Goal: Task Accomplishment & Management: Use online tool/utility

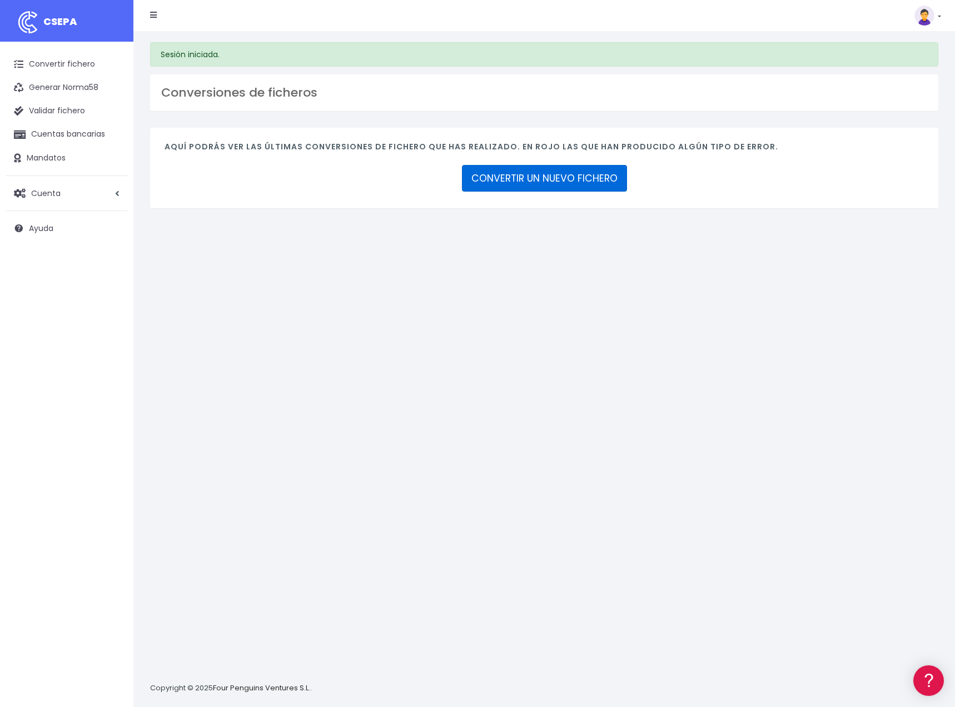
click at [511, 184] on link "CONVERTIR UN NUEVO FICHERO" at bounding box center [544, 178] width 165 height 27
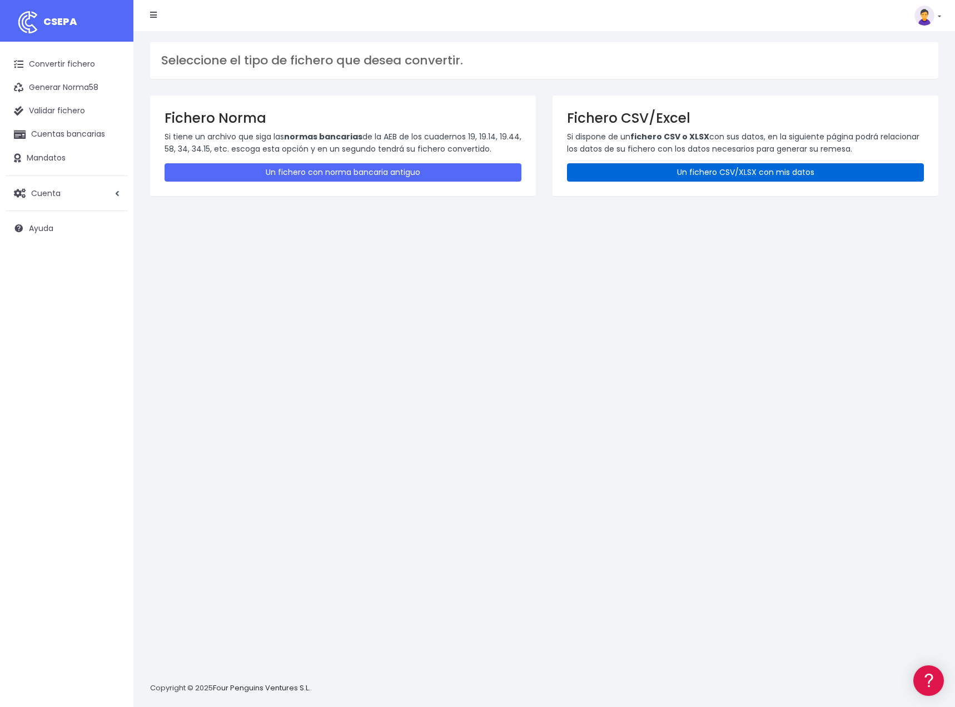
click at [687, 176] on link "Un fichero CSV/XLSX con mis datos" at bounding box center [745, 172] width 357 height 18
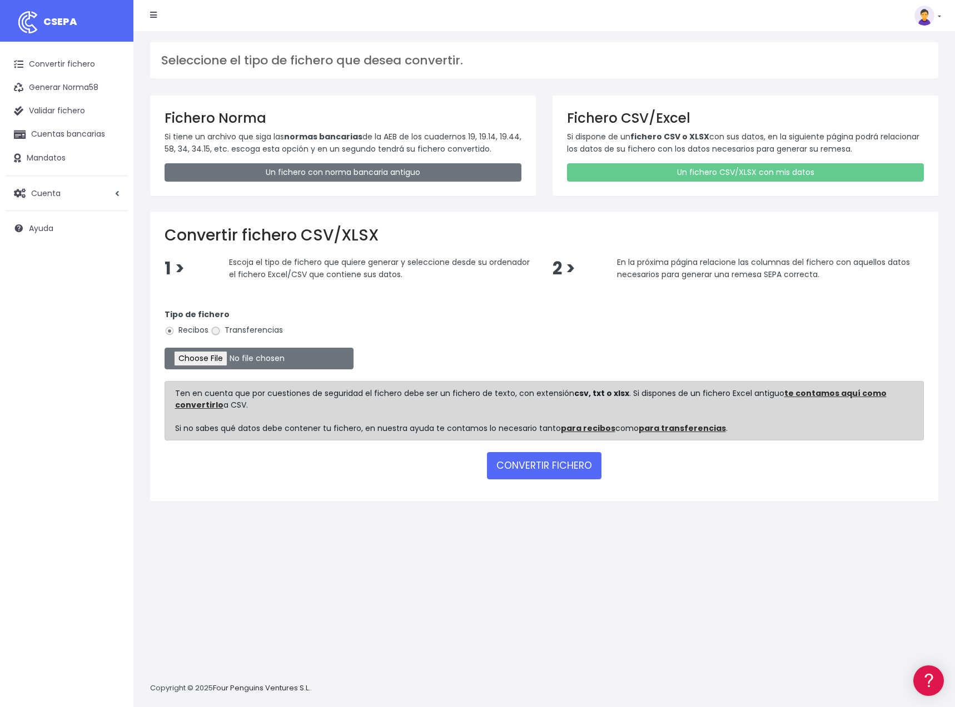
click at [215, 335] on input "Transferencias" at bounding box center [216, 331] width 10 height 10
radio input "true"
click at [207, 361] on input "file" at bounding box center [258, 359] width 189 height 22
type input "C:\fakepath\pagos safety SEPTIEMBRE MADRID CSV.csv"
click at [547, 467] on button "CONVERTIR FICHERO" at bounding box center [544, 465] width 114 height 27
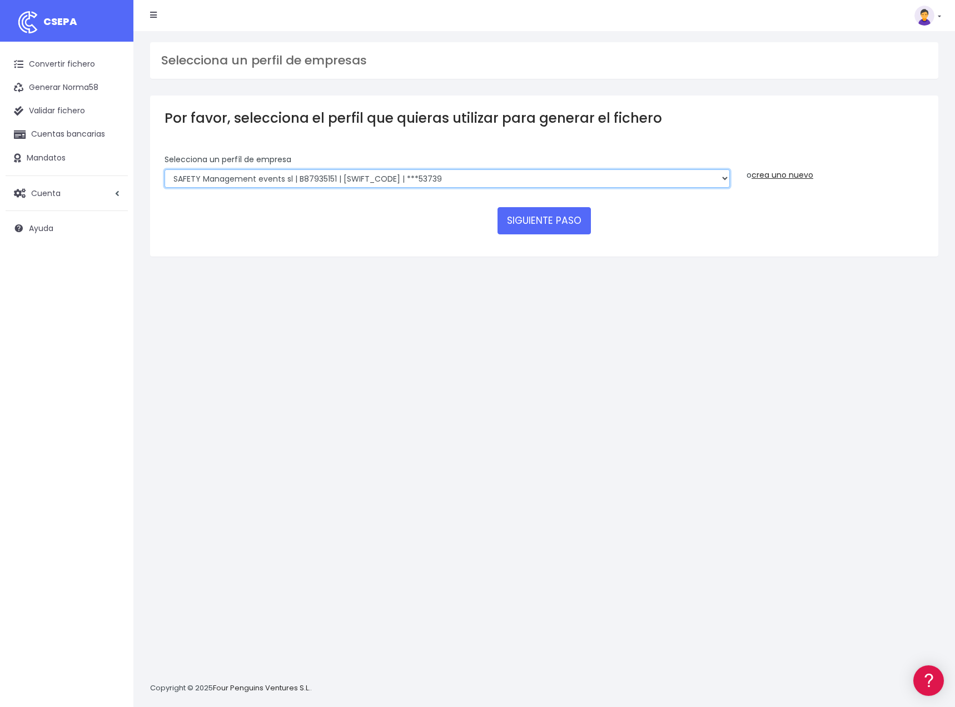
click option "SAFETY Management events sl | B87935151 | [SWIFT_CODE] | ***53739" at bounding box center [0, 0] width 0 height 0
click at [547, 207] on button "SIGUIENTE PASO" at bounding box center [543, 220] width 93 height 27
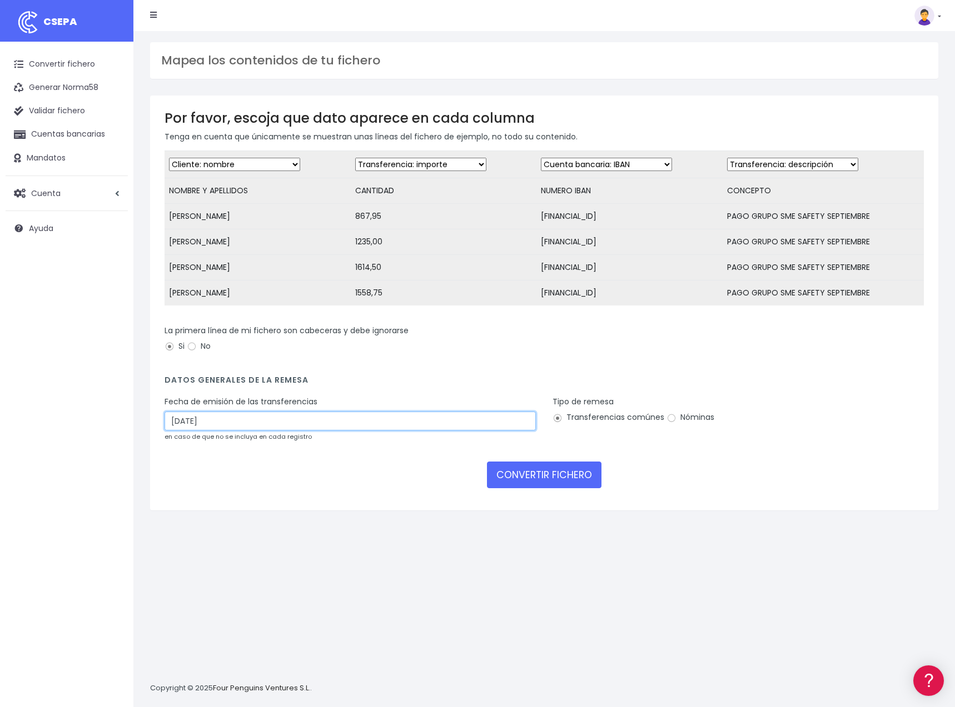
click at [181, 422] on input "03/10/2025" at bounding box center [349, 421] width 371 height 19
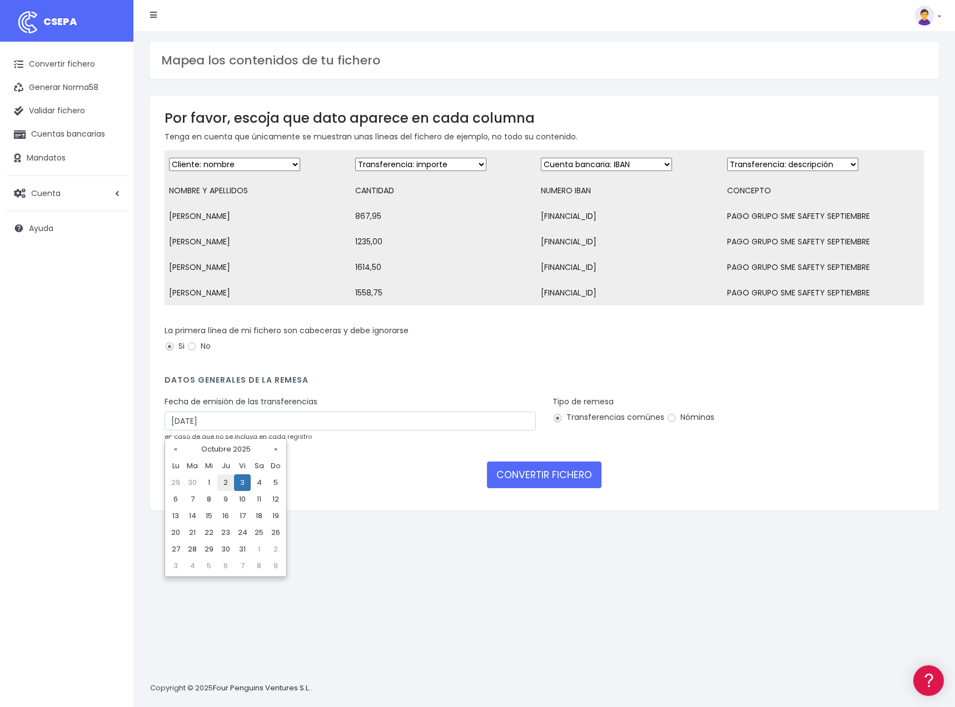
click at [233, 485] on td "2" at bounding box center [225, 483] width 17 height 17
type input "02/10/2025"
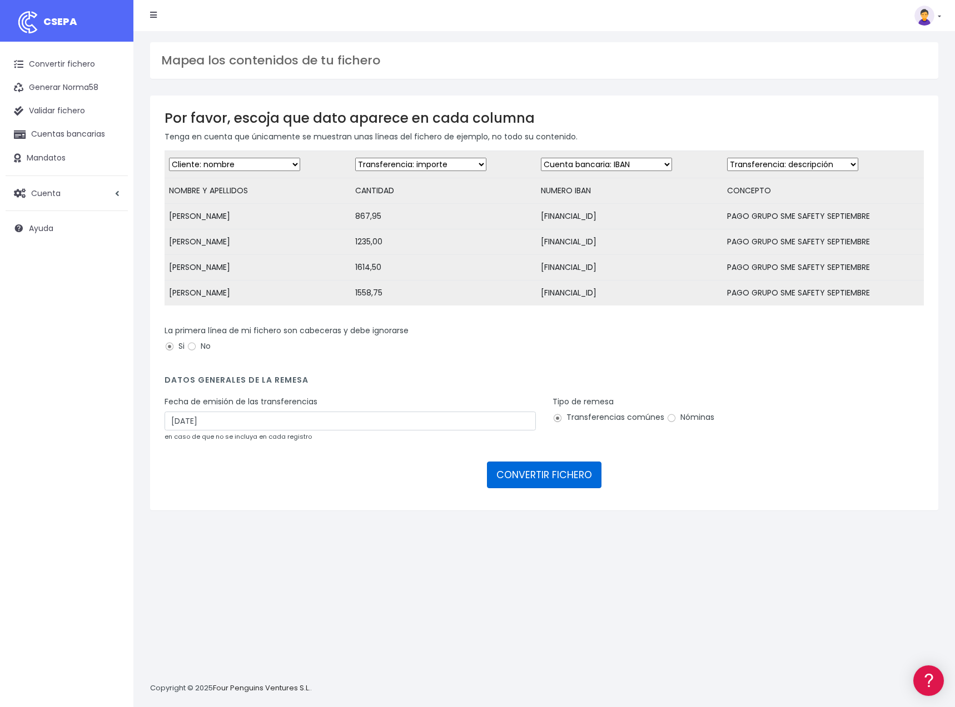
click at [534, 482] on button "CONVERTIR FICHERO" at bounding box center [544, 475] width 114 height 27
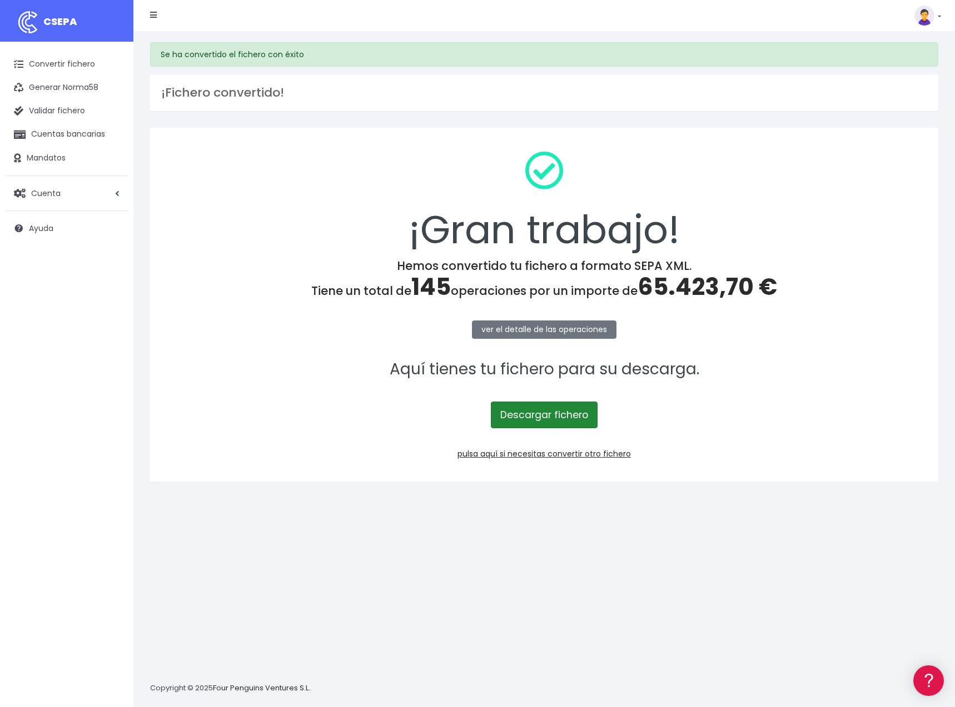
click at [547, 418] on link "Descargar fichero" at bounding box center [544, 415] width 107 height 27
drag, startPoint x: 696, startPoint y: 76, endPoint x: 778, endPoint y: 26, distance: 95.8
click at [778, 26] on div "Suscripción Facturación API Ayuda Salir" at bounding box center [537, 15] width 791 height 22
click at [69, 64] on link "Convertir fichero" at bounding box center [67, 64] width 122 height 23
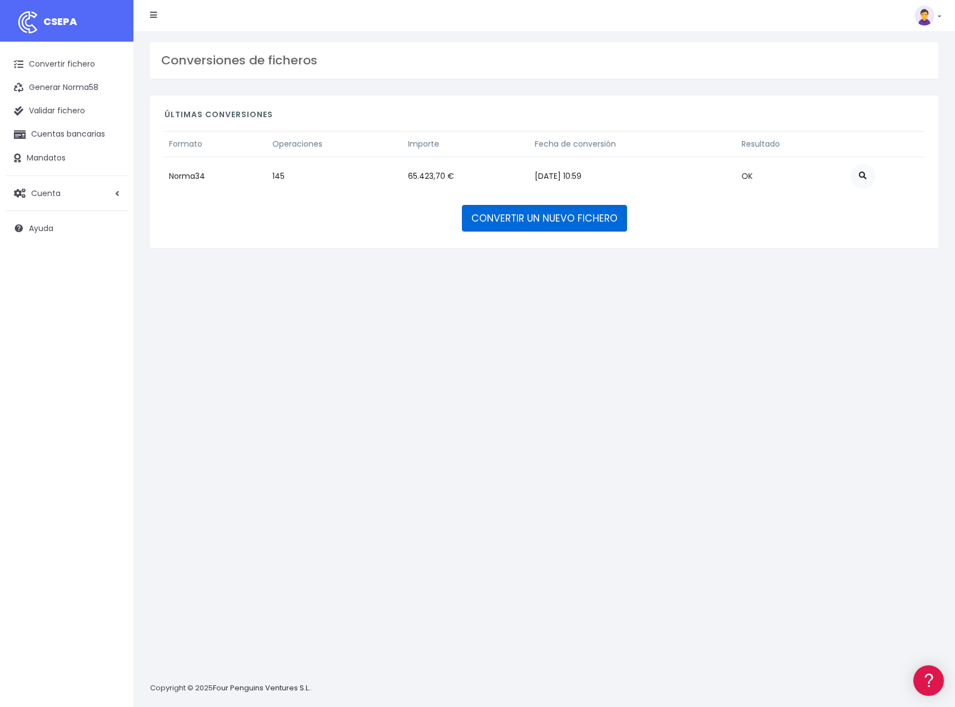
click at [565, 223] on link "CONVERTIR UN NUEVO FICHERO" at bounding box center [544, 218] width 165 height 27
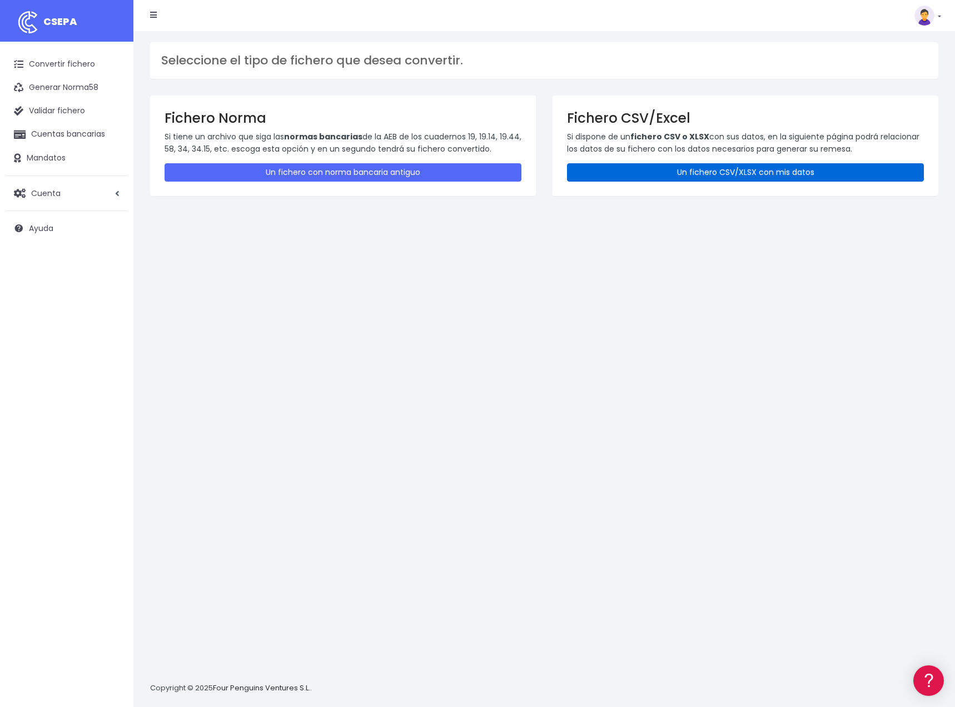
click at [649, 172] on link "Un fichero CSV/XLSX con mis datos" at bounding box center [745, 172] width 357 height 18
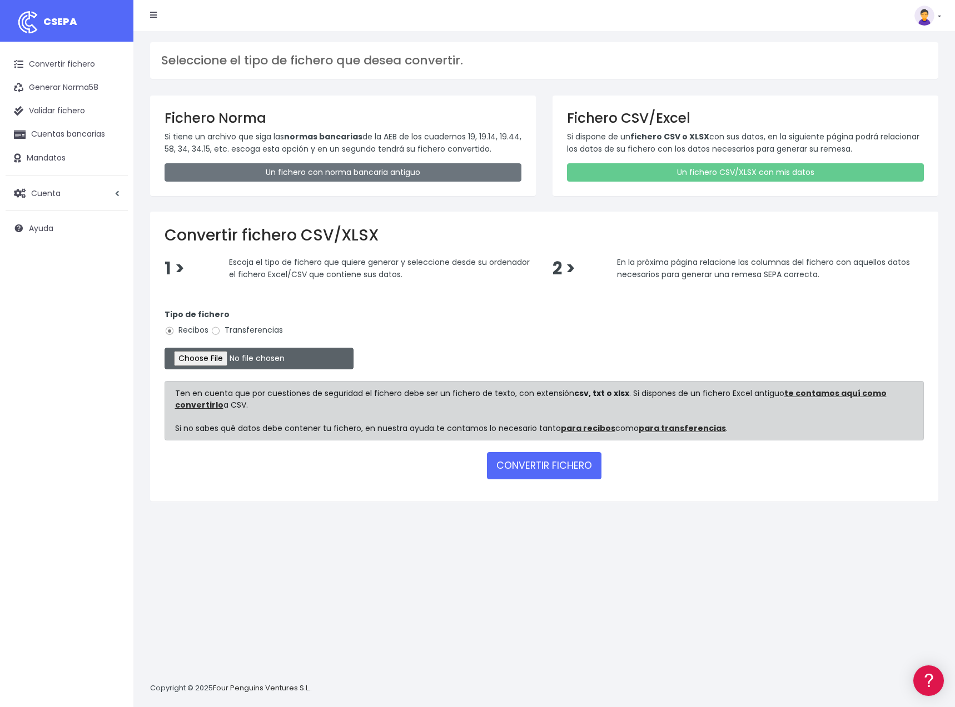
click at [205, 360] on input "file" at bounding box center [258, 359] width 189 height 22
click at [215, 329] on input "Transferencias" at bounding box center [216, 331] width 10 height 10
radio input "true"
click at [192, 357] on input "file" at bounding box center [258, 359] width 189 height 22
type input "C:\fakepath\pagos safety SEPTIEMBRE LEVANTE CSV.csv"
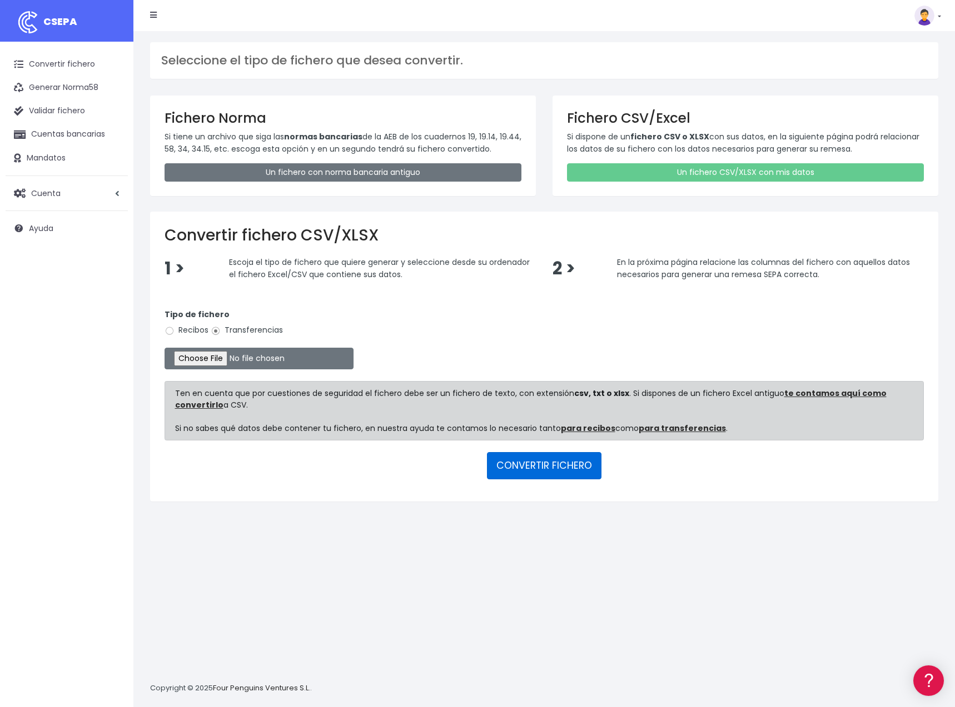
click at [546, 467] on button "CONVERTIR FICHERO" at bounding box center [544, 465] width 114 height 27
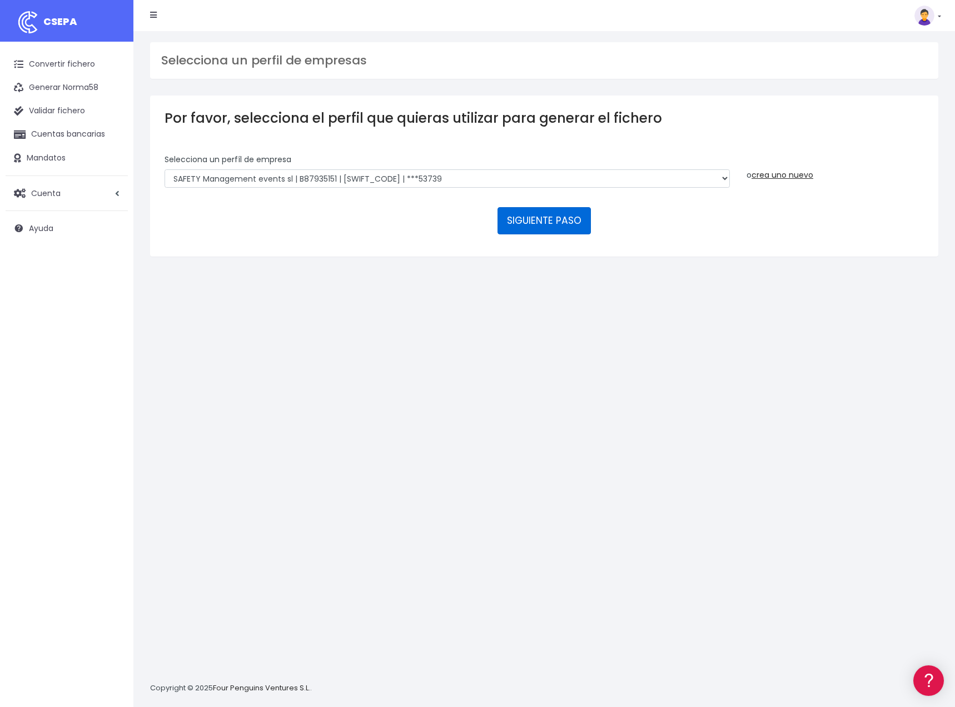
click at [556, 207] on button "SIGUIENTE PASO" at bounding box center [543, 220] width 93 height 27
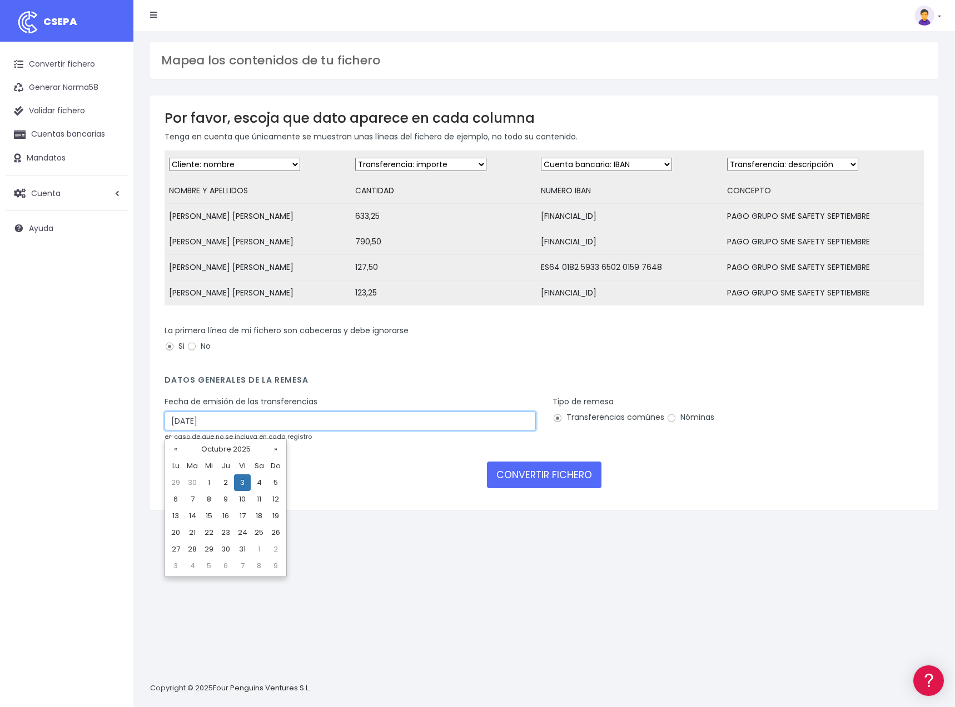
click at [178, 423] on input "03/10/2025" at bounding box center [349, 421] width 371 height 19
click at [229, 485] on td "2" at bounding box center [225, 483] width 17 height 17
type input "02/10/2025"
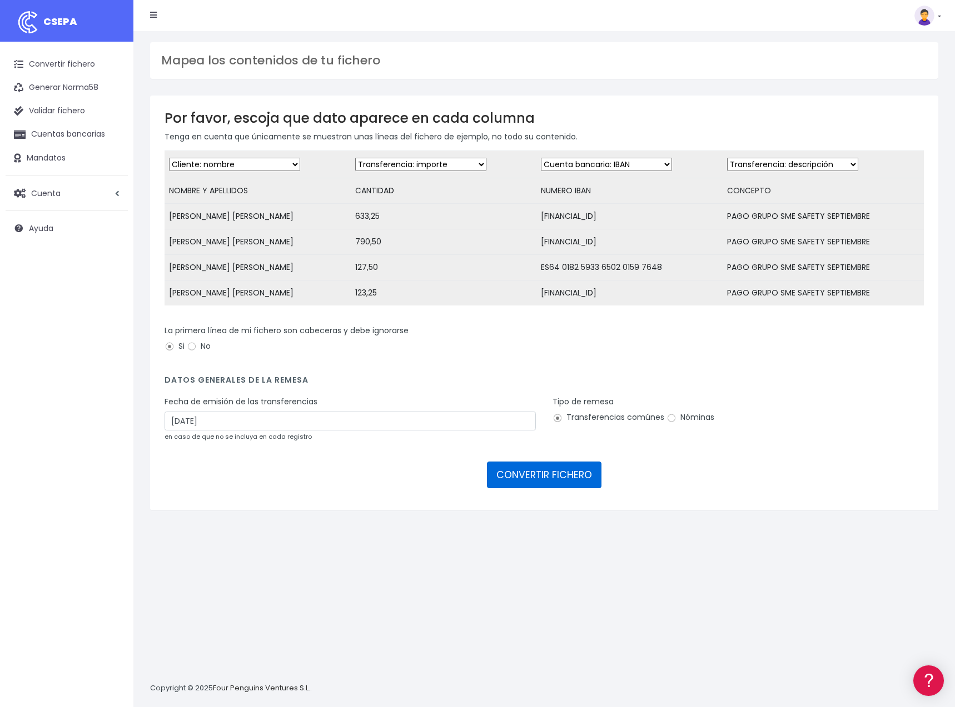
click at [548, 482] on button "CONVERTIR FICHERO" at bounding box center [544, 475] width 114 height 27
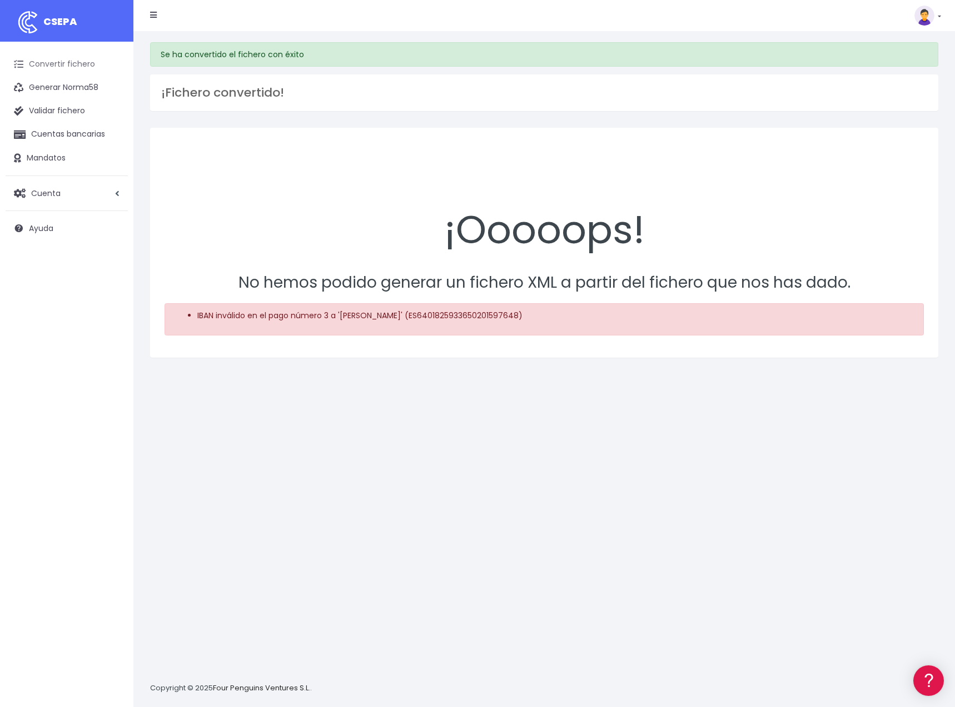
click at [52, 64] on link "Convertir fichero" at bounding box center [67, 64] width 122 height 23
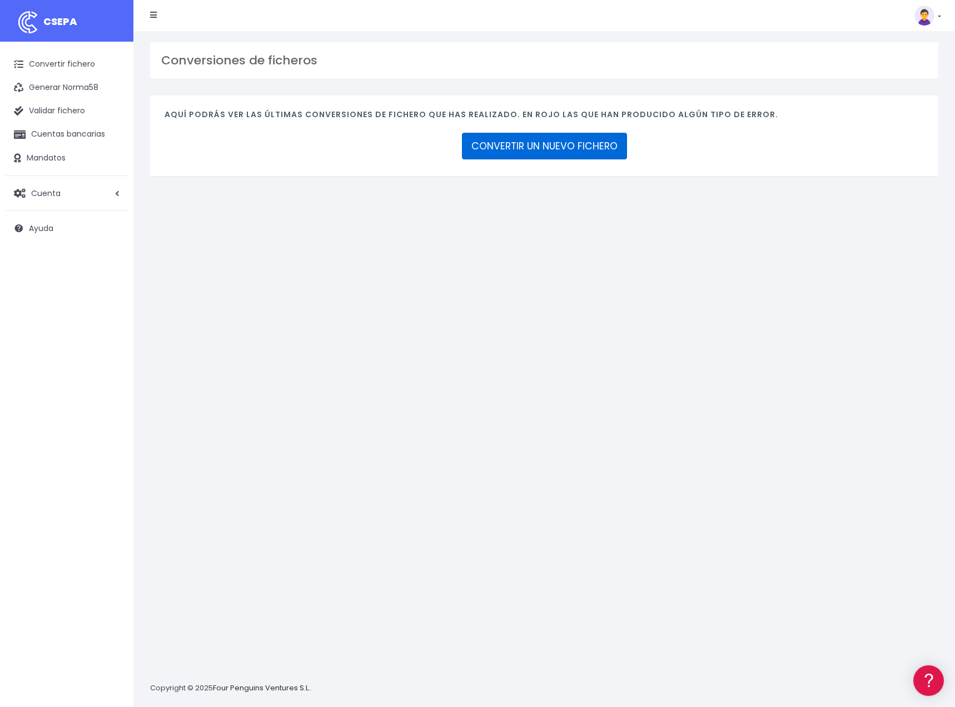
click at [534, 146] on link "CONVERTIR UN NUEVO FICHERO" at bounding box center [544, 146] width 165 height 27
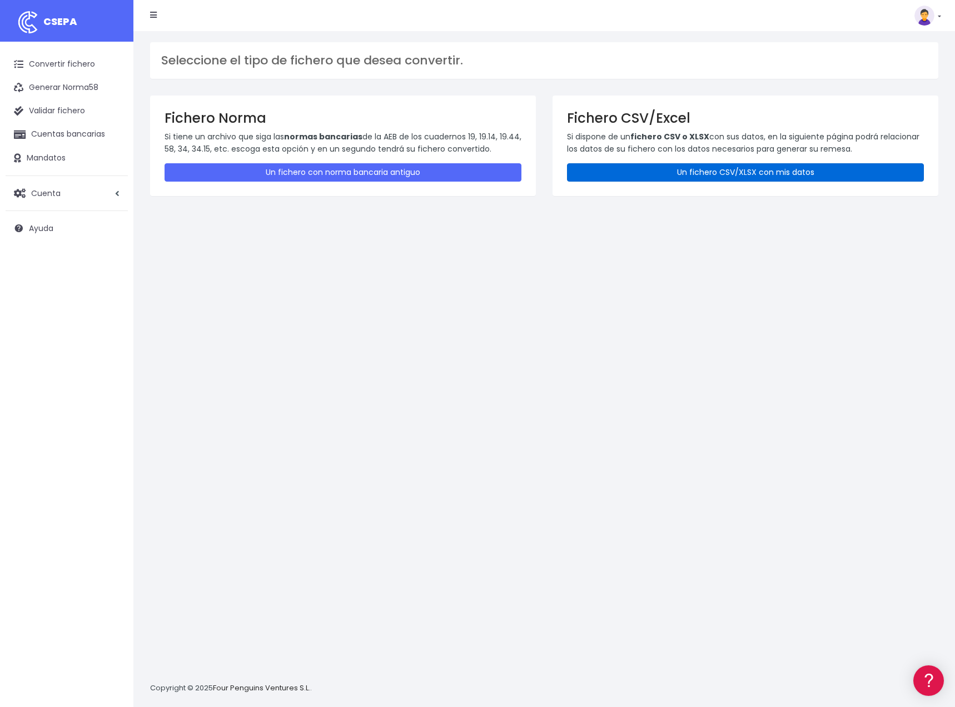
click at [660, 170] on link "Un fichero CSV/XLSX con mis datos" at bounding box center [745, 172] width 357 height 18
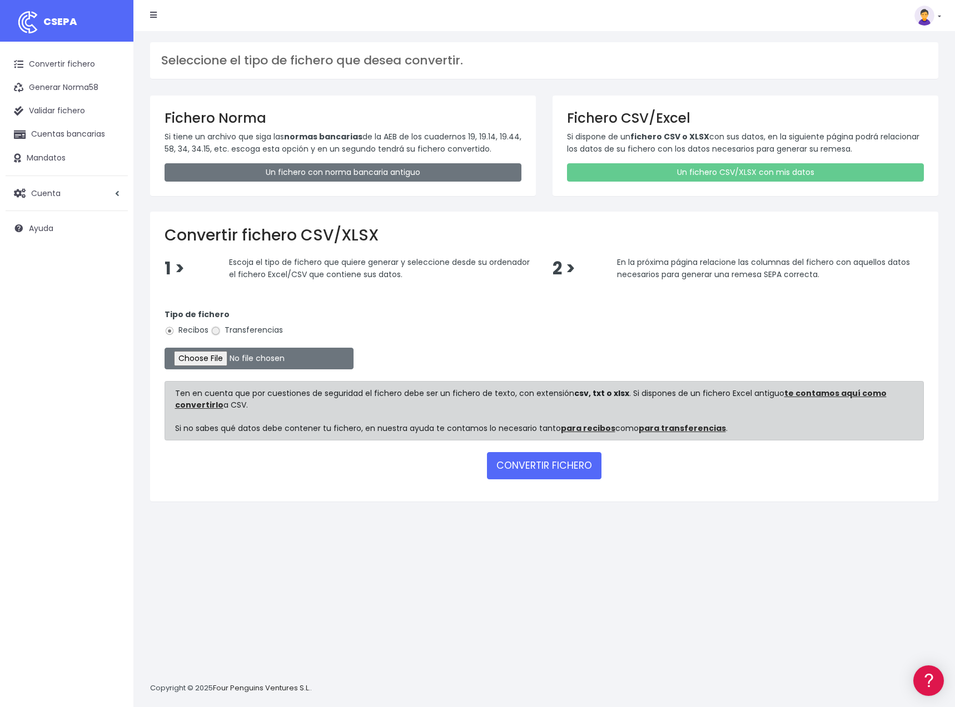
click at [217, 333] on input "Transferencias" at bounding box center [216, 331] width 10 height 10
radio input "true"
click at [215, 358] on input "file" at bounding box center [258, 359] width 189 height 22
type input "C:\fakepath\PAGOS GROUP SEPTIEMBRE MADRID CSV.csv"
click at [540, 463] on button "CONVERTIR FICHERO" at bounding box center [544, 465] width 114 height 27
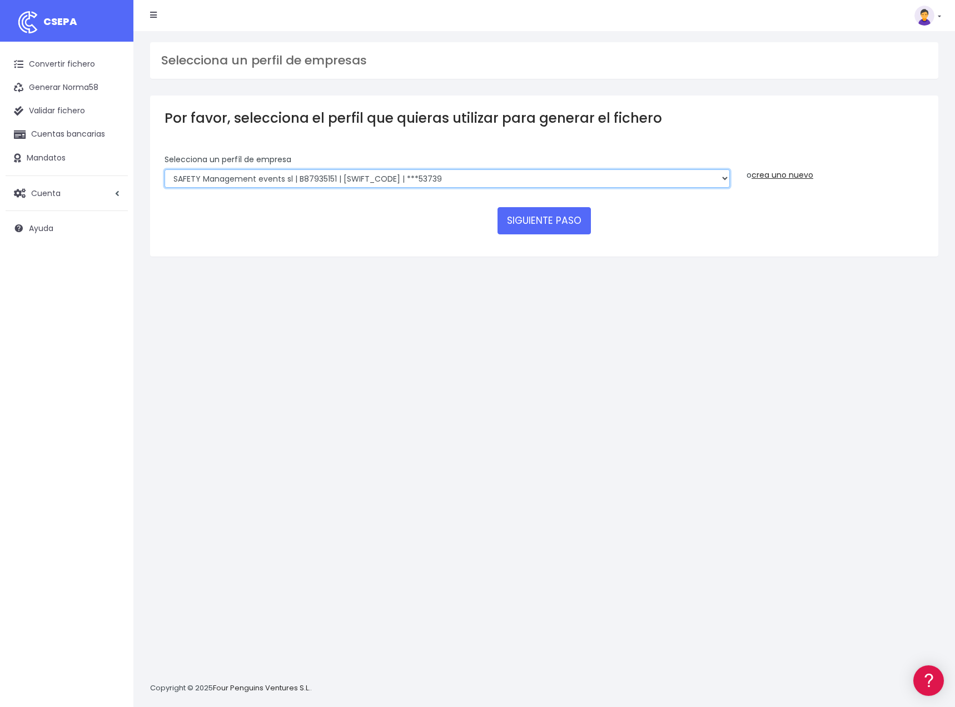
click at [164, 169] on select "SAFETY Management events sl | B87935151 | [SWIFT_CODE] | ***53739 group securit…" at bounding box center [446, 178] width 565 height 19
select select "2300"
click option "group security management efecctive sl | B44519668 | [SWIFT_CODE] | ***53003" at bounding box center [0, 0] width 0 height 0
click at [541, 207] on button "SIGUIENTE PASO" at bounding box center [543, 220] width 93 height 27
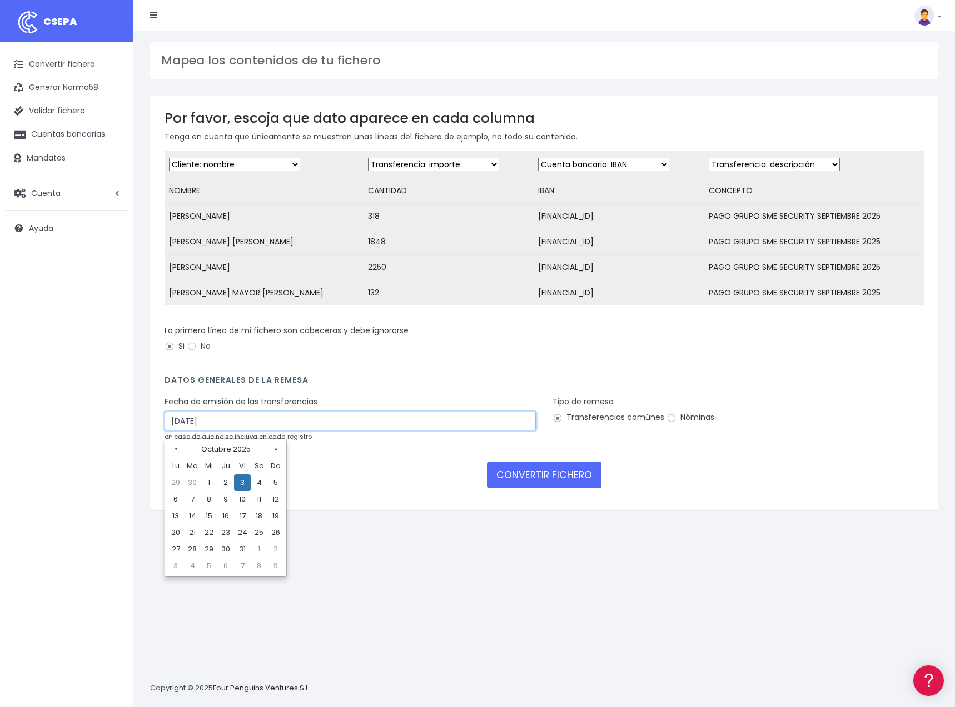
click at [178, 422] on input "03/10/2025" at bounding box center [349, 421] width 371 height 19
click at [223, 483] on td "2" at bounding box center [225, 483] width 17 height 17
type input "[DATE]"
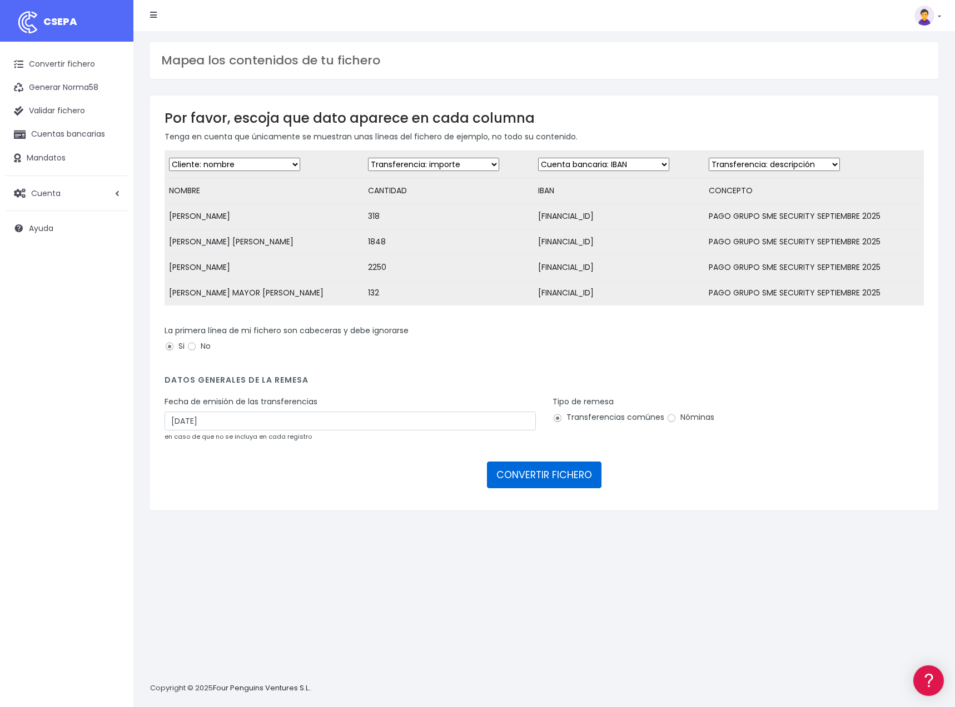
click at [547, 480] on button "CONVERTIR FICHERO" at bounding box center [544, 475] width 114 height 27
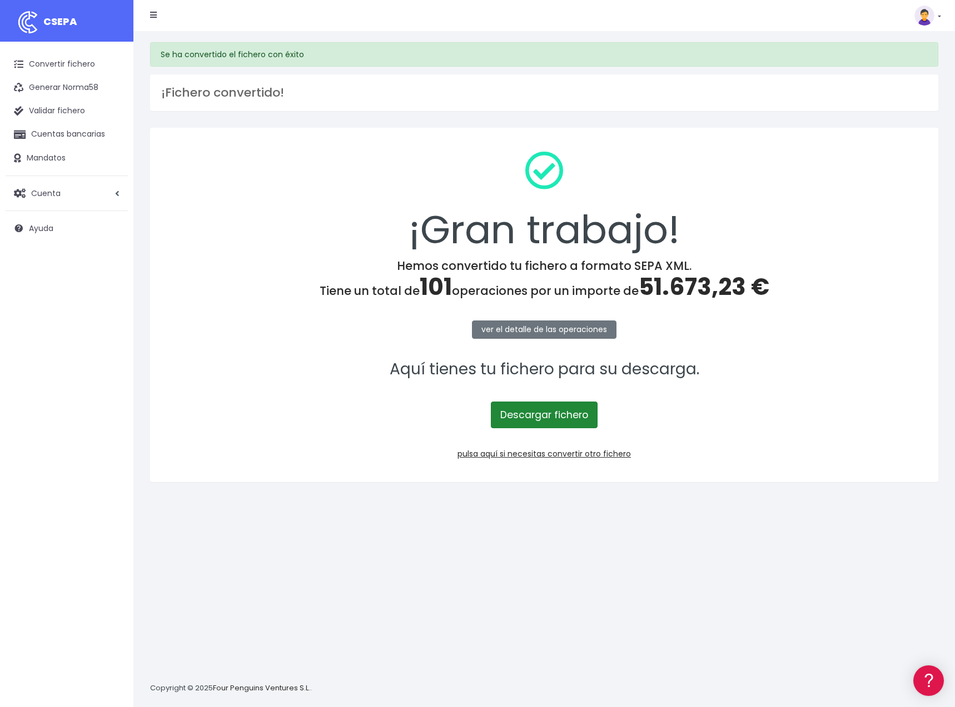
click at [519, 423] on link "Descargar fichero" at bounding box center [544, 415] width 107 height 27
click at [701, 18] on div "Suscripción Facturación API Ayuda Salir" at bounding box center [537, 15] width 791 height 22
click at [74, 68] on link "Convertir fichero" at bounding box center [67, 64] width 122 height 23
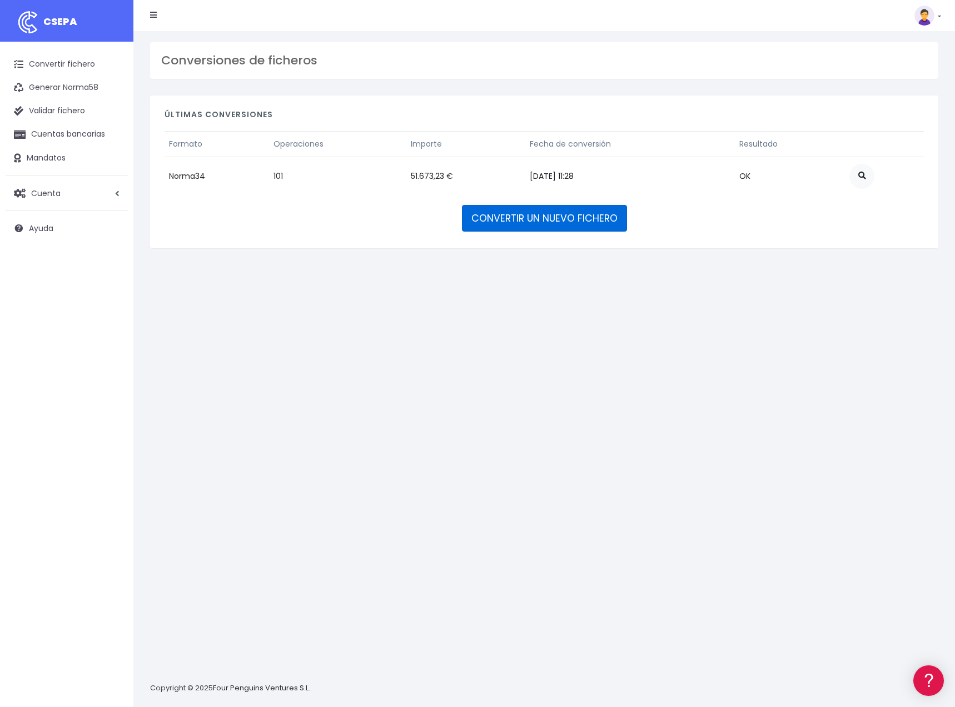
click at [536, 225] on link "CONVERTIR UN NUEVO FICHERO" at bounding box center [544, 218] width 165 height 27
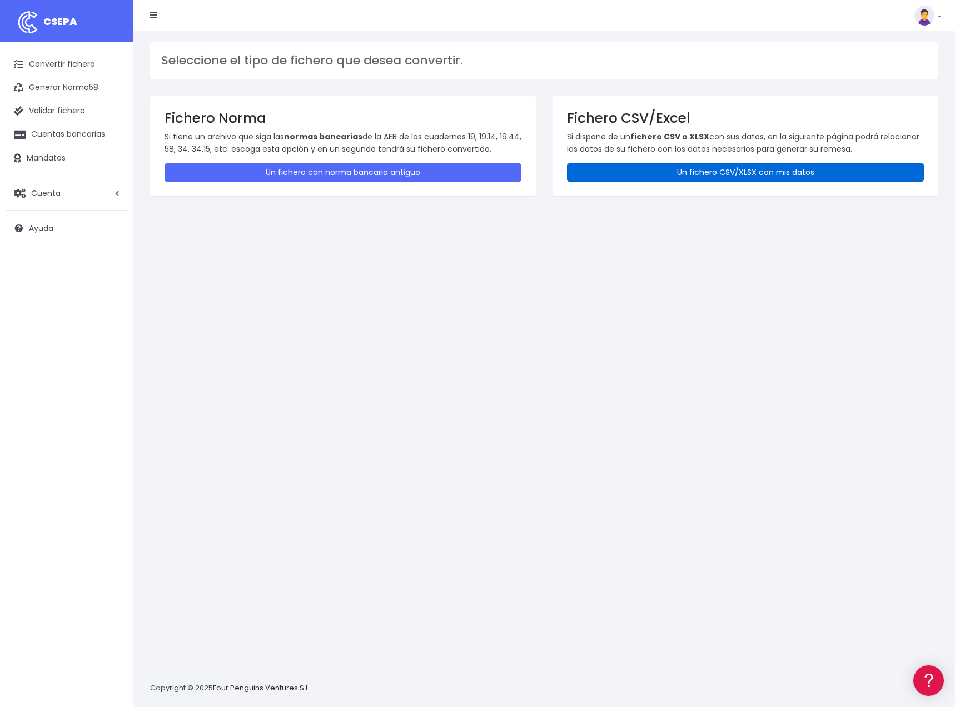
click at [640, 179] on link "Un fichero CSV/XLSX con mis datos" at bounding box center [745, 172] width 357 height 18
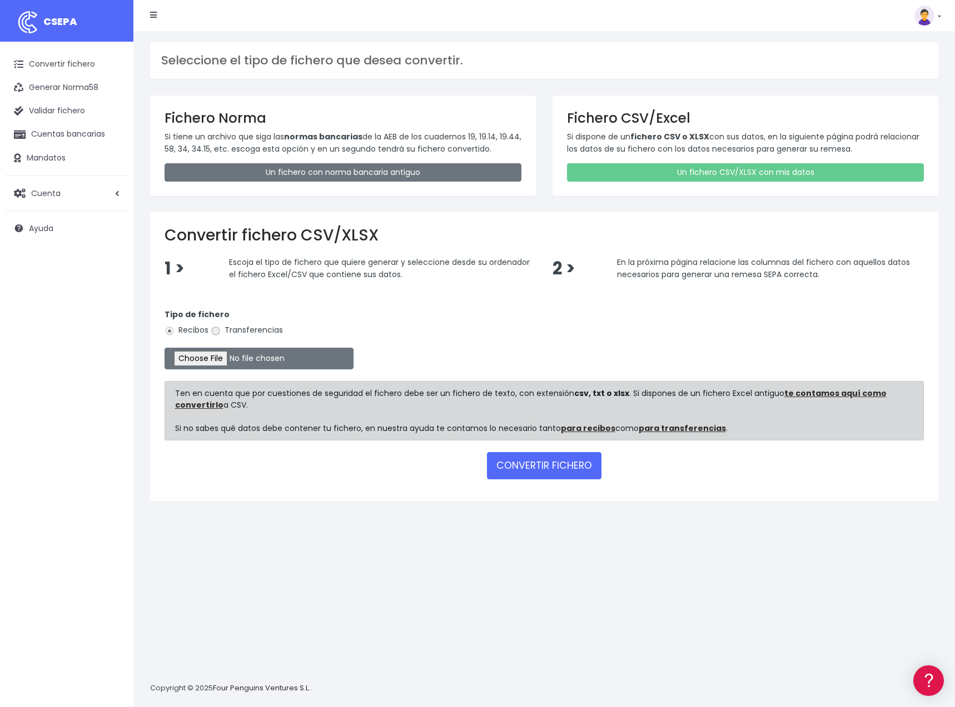
click at [217, 331] on input "Transferencias" at bounding box center [216, 331] width 10 height 10
radio input "true"
click at [199, 360] on input "file" at bounding box center [258, 359] width 189 height 22
type input "C:\fakepath\PAGOS GROUP SEPTIEMBRE LEVANTE CSV.csv"
click at [529, 478] on form "Tipo de fichero Recibos Transferencias Ten en cuenta que por cuestiones de segu…" at bounding box center [543, 391] width 759 height 189
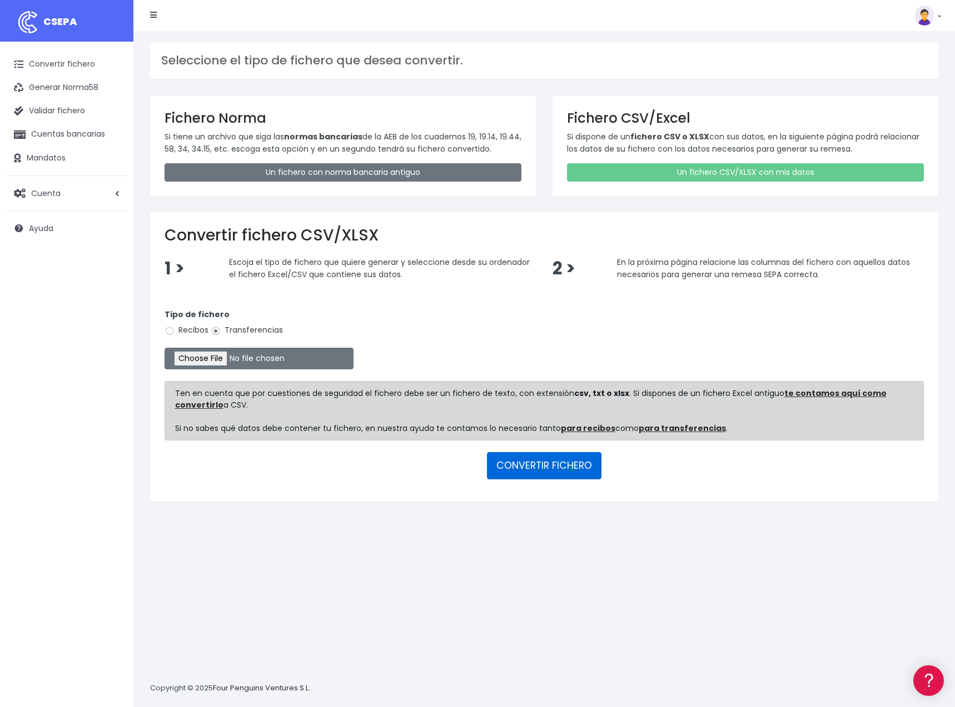
click at [530, 460] on button "CONVERTIR FICHERO" at bounding box center [544, 465] width 114 height 27
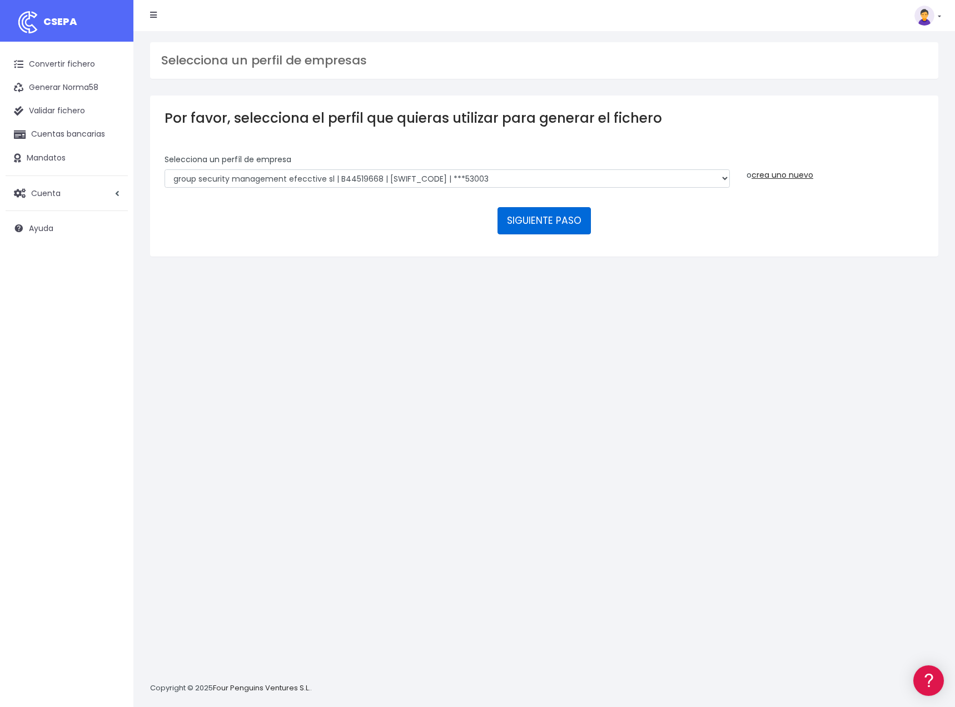
click at [572, 207] on button "SIGUIENTE PASO" at bounding box center [543, 220] width 93 height 27
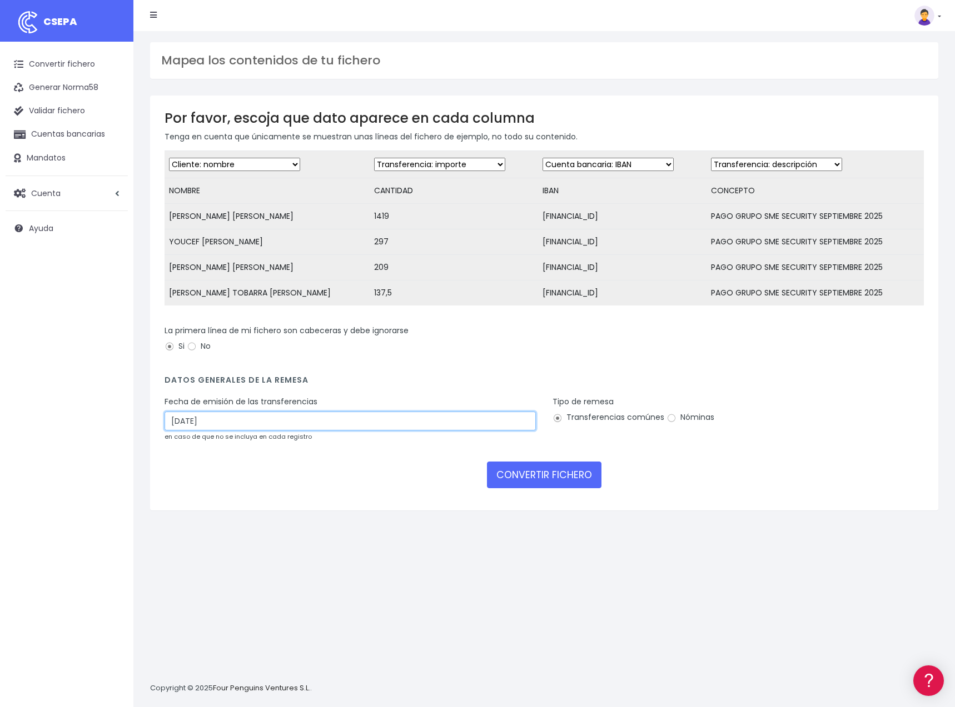
click at [181, 424] on input "[DATE]" at bounding box center [349, 421] width 371 height 19
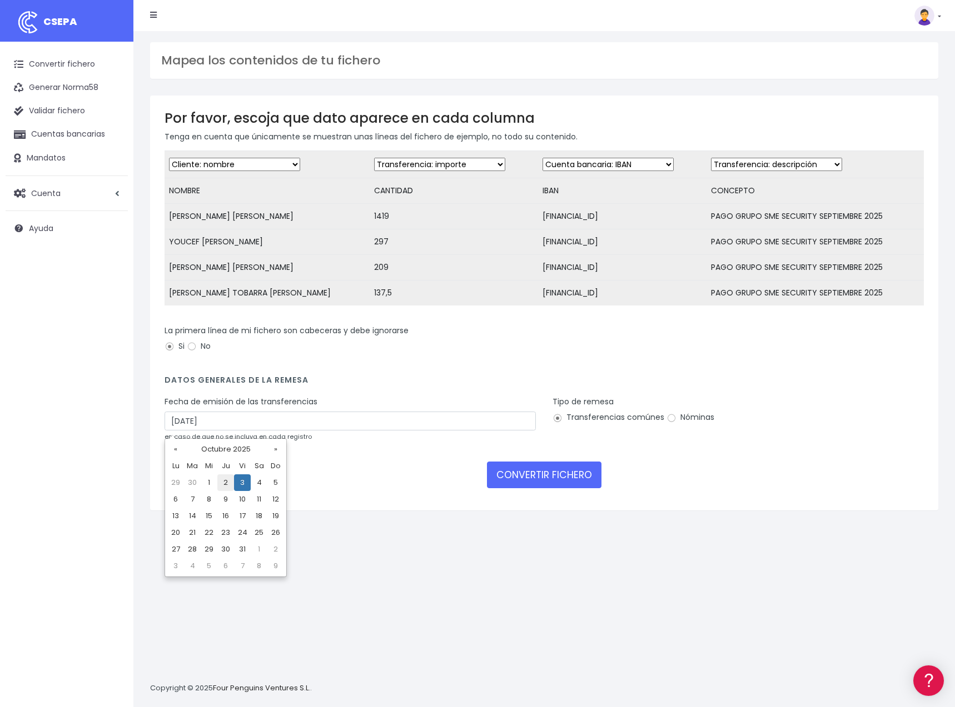
click at [231, 482] on td "2" at bounding box center [225, 483] width 17 height 17
type input "[DATE]"
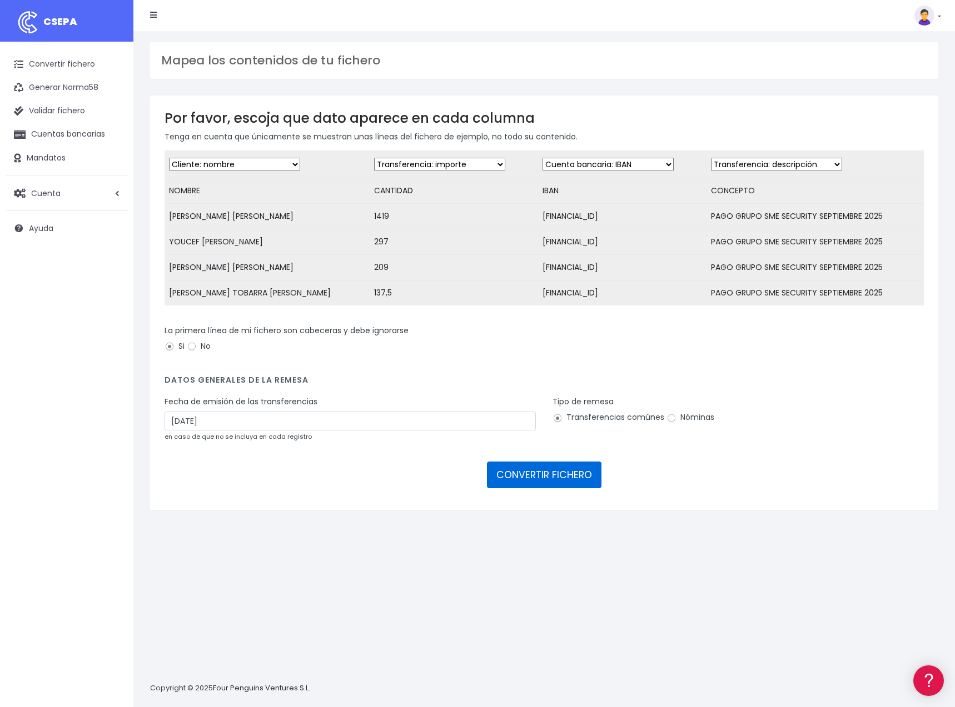
click at [537, 479] on button "CONVERTIR FICHERO" at bounding box center [544, 475] width 114 height 27
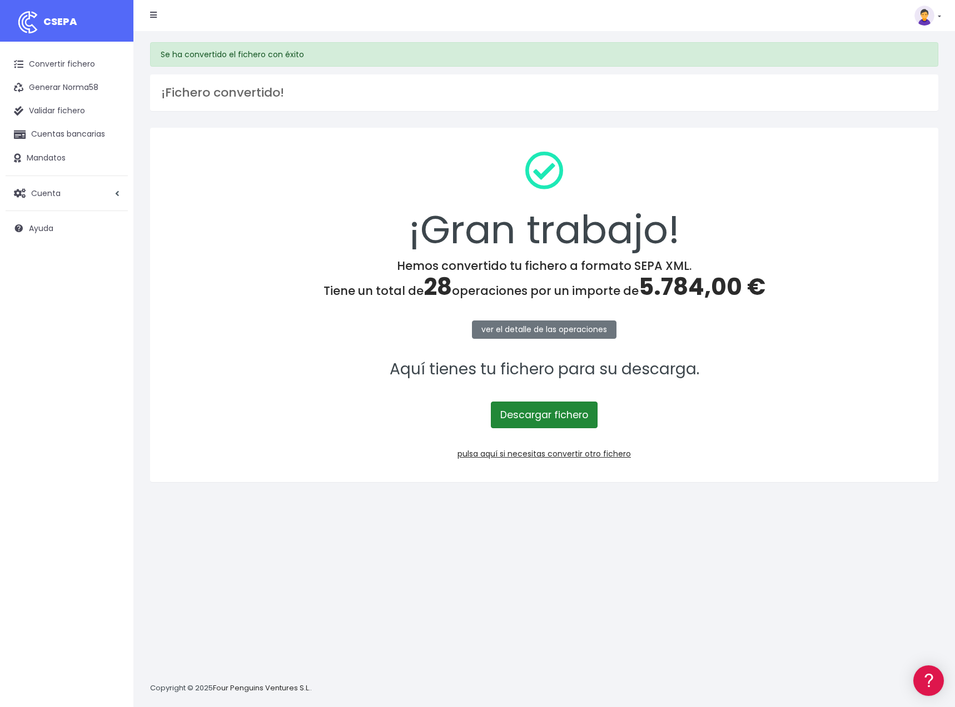
click at [548, 418] on link "Descargar fichero" at bounding box center [544, 415] width 107 height 27
click at [676, 27] on div "CSEPA Suscripción Facturación API Ayuda Salir" at bounding box center [536, 15] width 807 height 23
click at [65, 69] on link "Convertir fichero" at bounding box center [67, 64] width 122 height 23
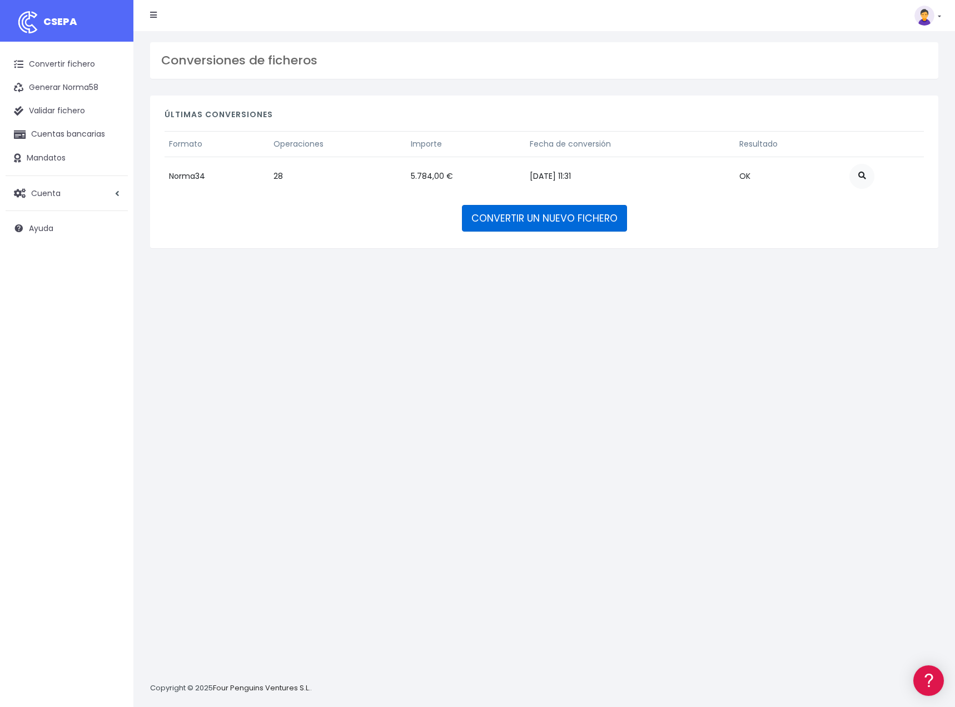
click at [524, 222] on link "CONVERTIR UN NUEVO FICHERO" at bounding box center [544, 218] width 165 height 27
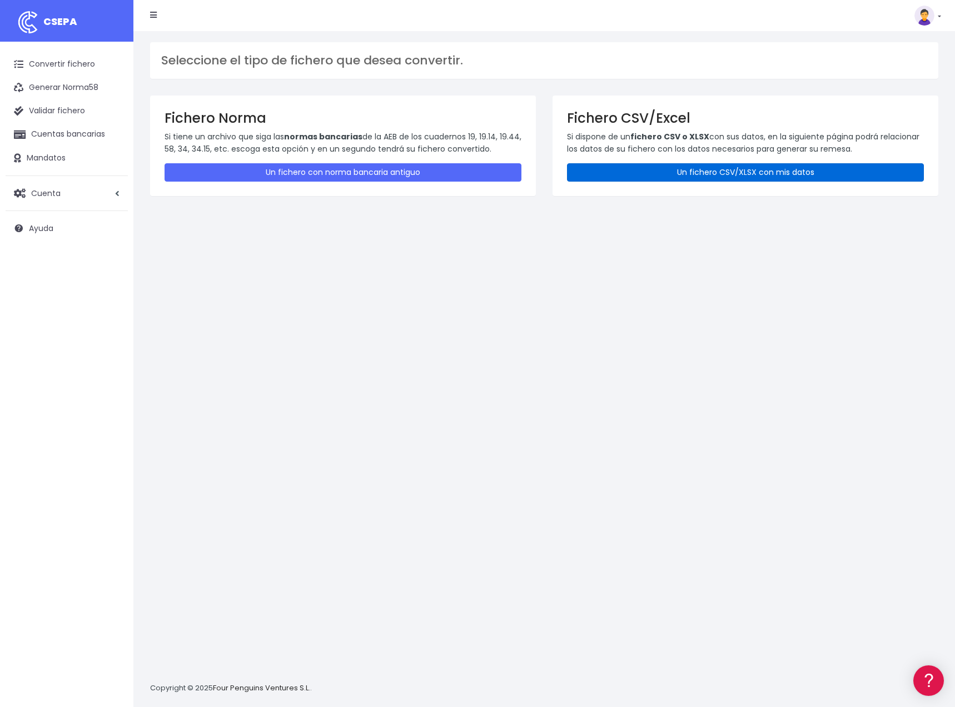
click at [691, 176] on link "Un fichero CSV/XLSX con mis datos" at bounding box center [745, 172] width 357 height 18
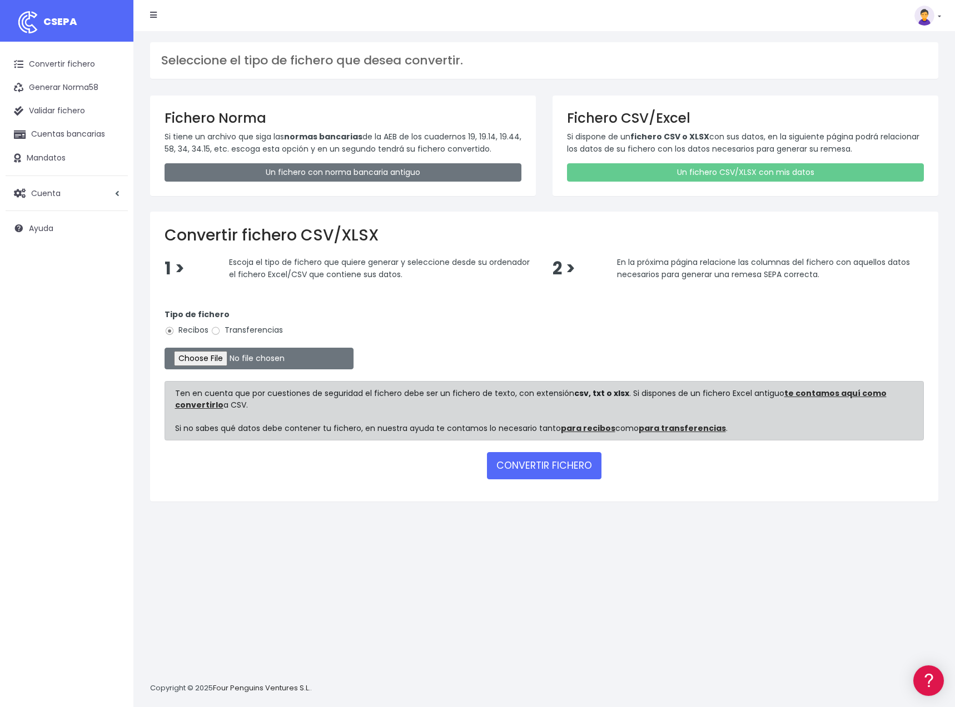
click at [222, 330] on label "Transferencias" at bounding box center [247, 331] width 72 height 12
click at [221, 330] on input "Transferencias" at bounding box center [216, 331] width 10 height 10
radio input "true"
click at [199, 355] on input "file" at bounding box center [258, 359] width 189 height 22
type input "C:\fakepath\pagos safety SEPTIEMBRE LEVANTE CSV.csv"
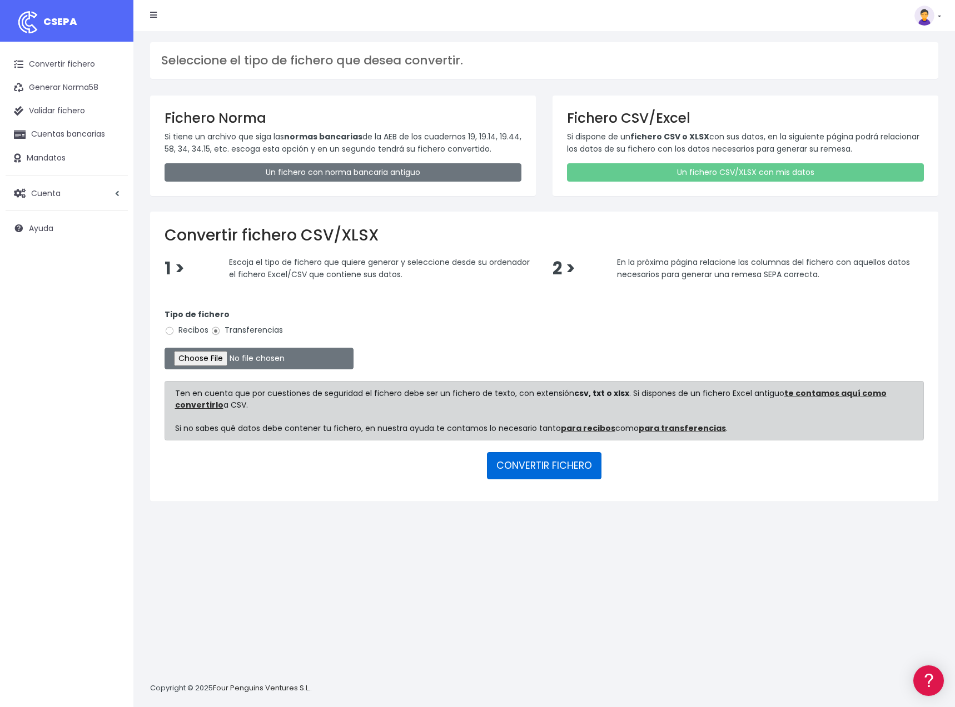
click at [567, 470] on button "CONVERTIR FICHERO" at bounding box center [544, 465] width 114 height 27
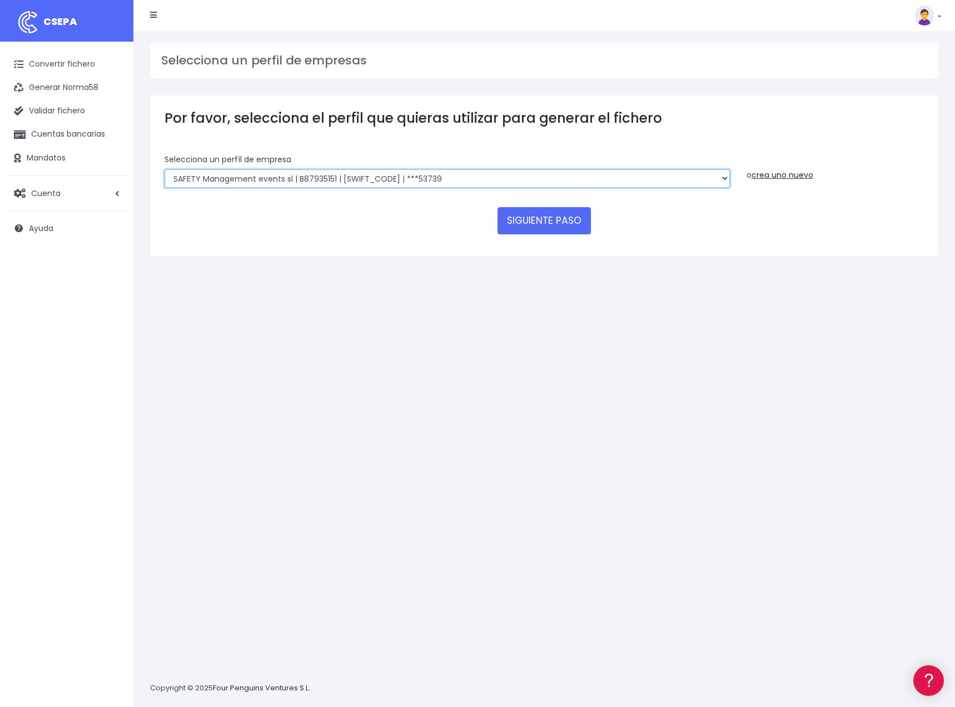
click at [164, 169] on select "SAFETY Management events sl | B87935151 | [SWIFT_CODE] | ***53739 group securit…" at bounding box center [446, 178] width 565 height 19
click option "SAFETY Management events sl | B87935151 | [SWIFT_CODE] | ***53739" at bounding box center [0, 0] width 0 height 0
click at [541, 207] on button "SIGUIENTE PASO" at bounding box center [543, 220] width 93 height 27
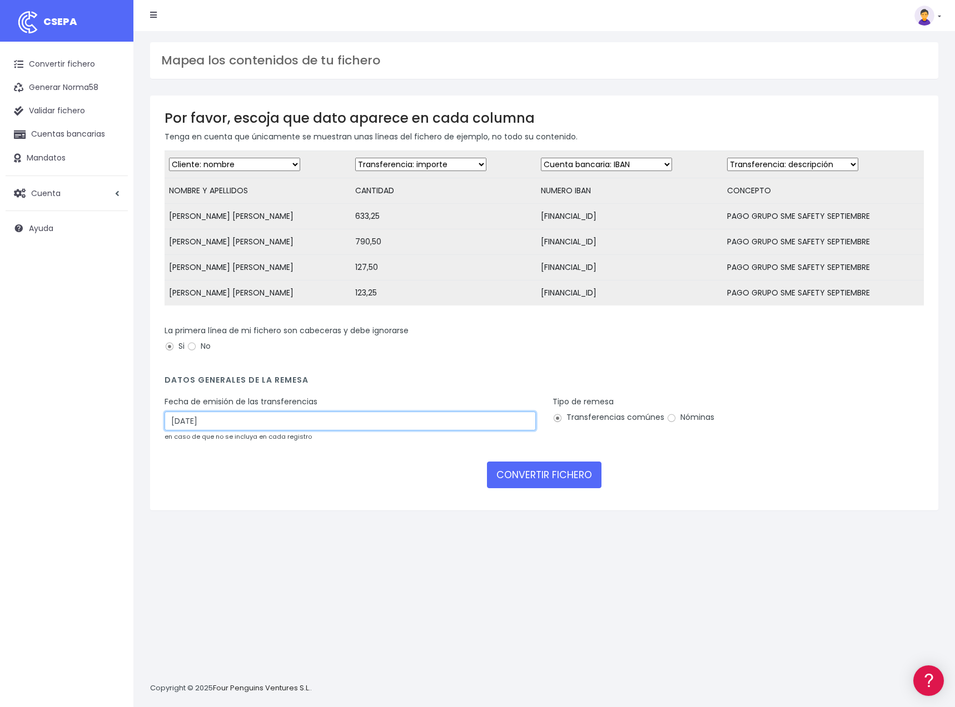
click at [178, 425] on input "03/10/2025" at bounding box center [349, 421] width 371 height 19
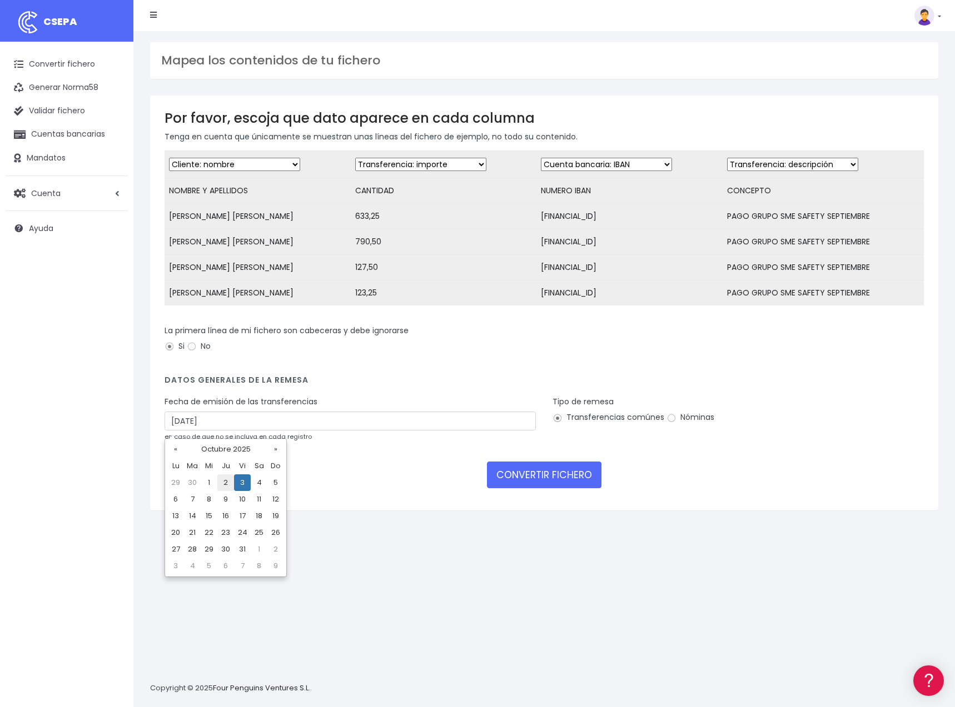
click at [227, 480] on td "2" at bounding box center [225, 483] width 17 height 17
type input "02/10/2025"
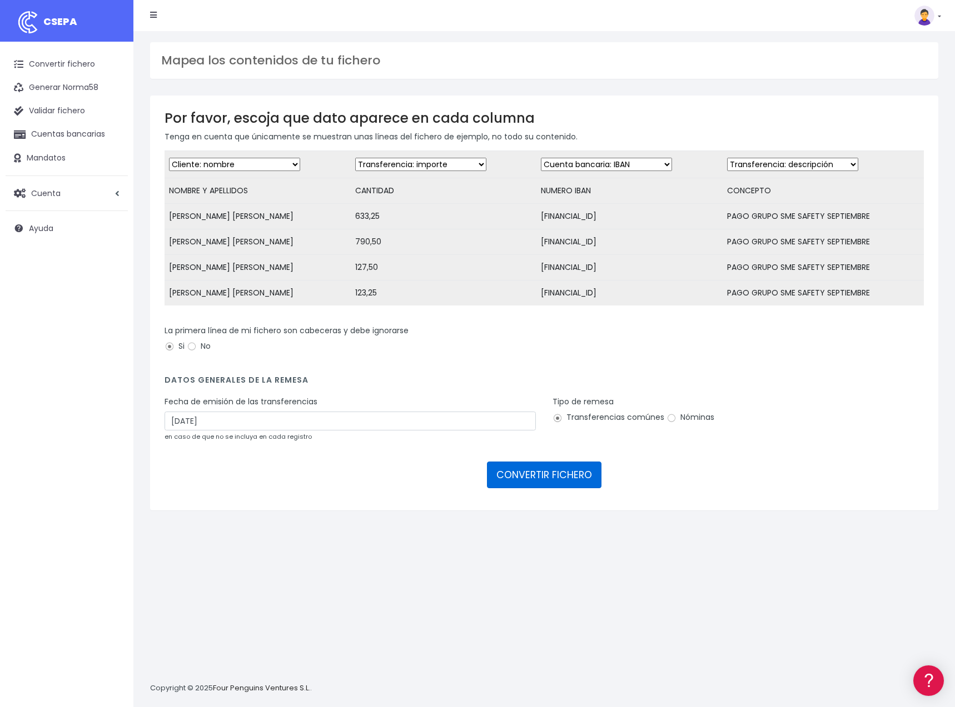
click at [540, 475] on button "CONVERTIR FICHERO" at bounding box center [544, 475] width 114 height 27
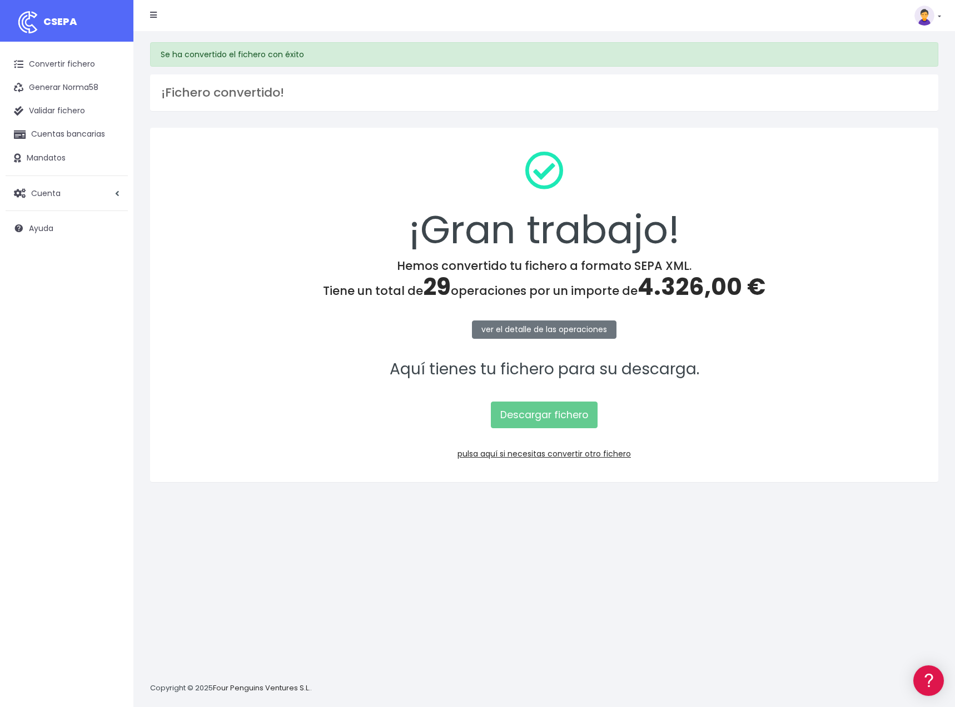
click at [555, 433] on div "¡Gran trabajo! Hemos convertido tu fichero a formato SEPA XML. Tiene un total d…" at bounding box center [544, 305] width 788 height 355
click at [558, 417] on link "Descargar fichero" at bounding box center [544, 415] width 107 height 27
